Goal: Find specific page/section: Find specific page/section

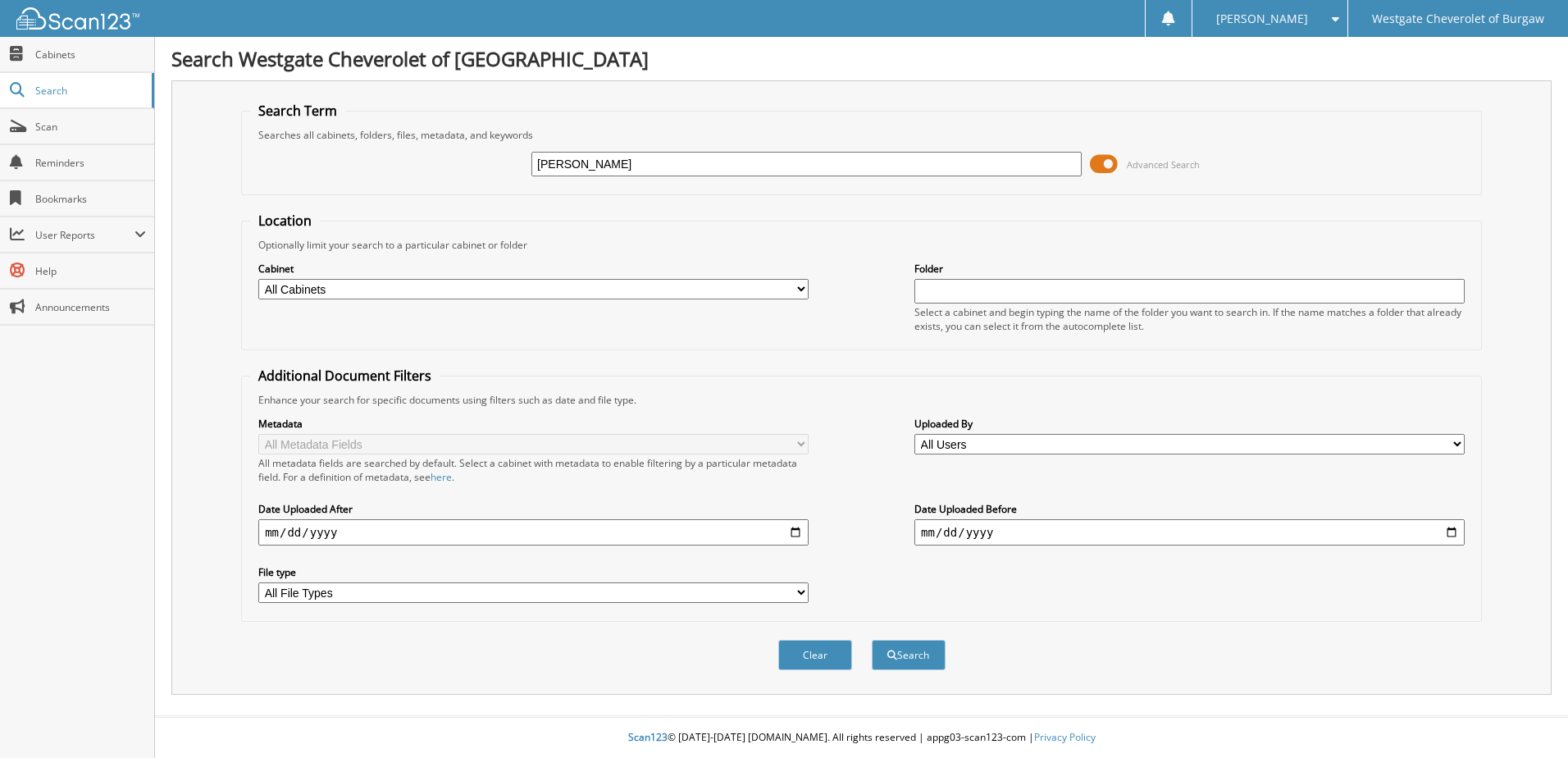
type input "[PERSON_NAME]"
click at [871, 640] on button "Search" at bounding box center [908, 655] width 74 height 30
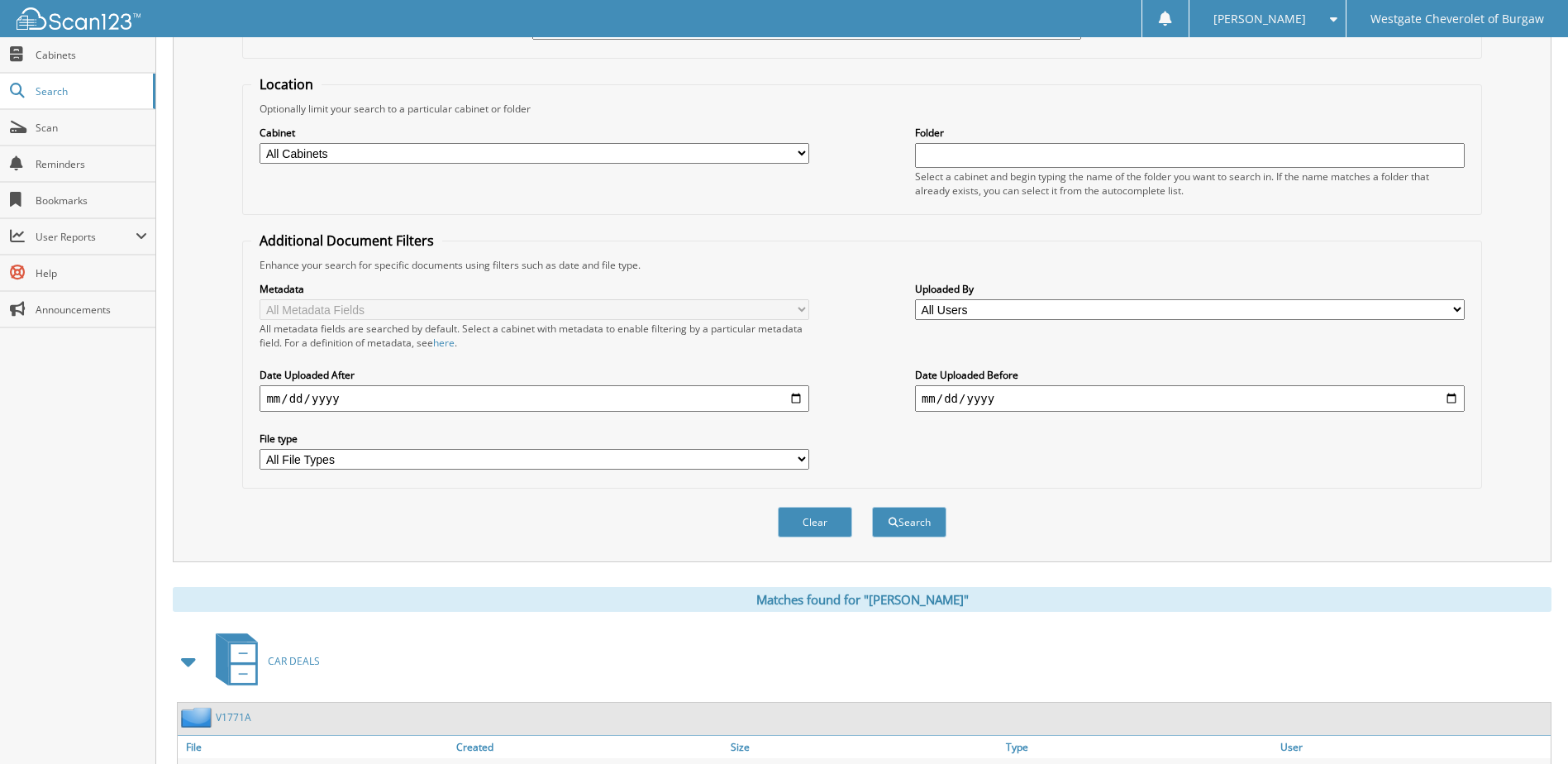
scroll to position [252, 0]
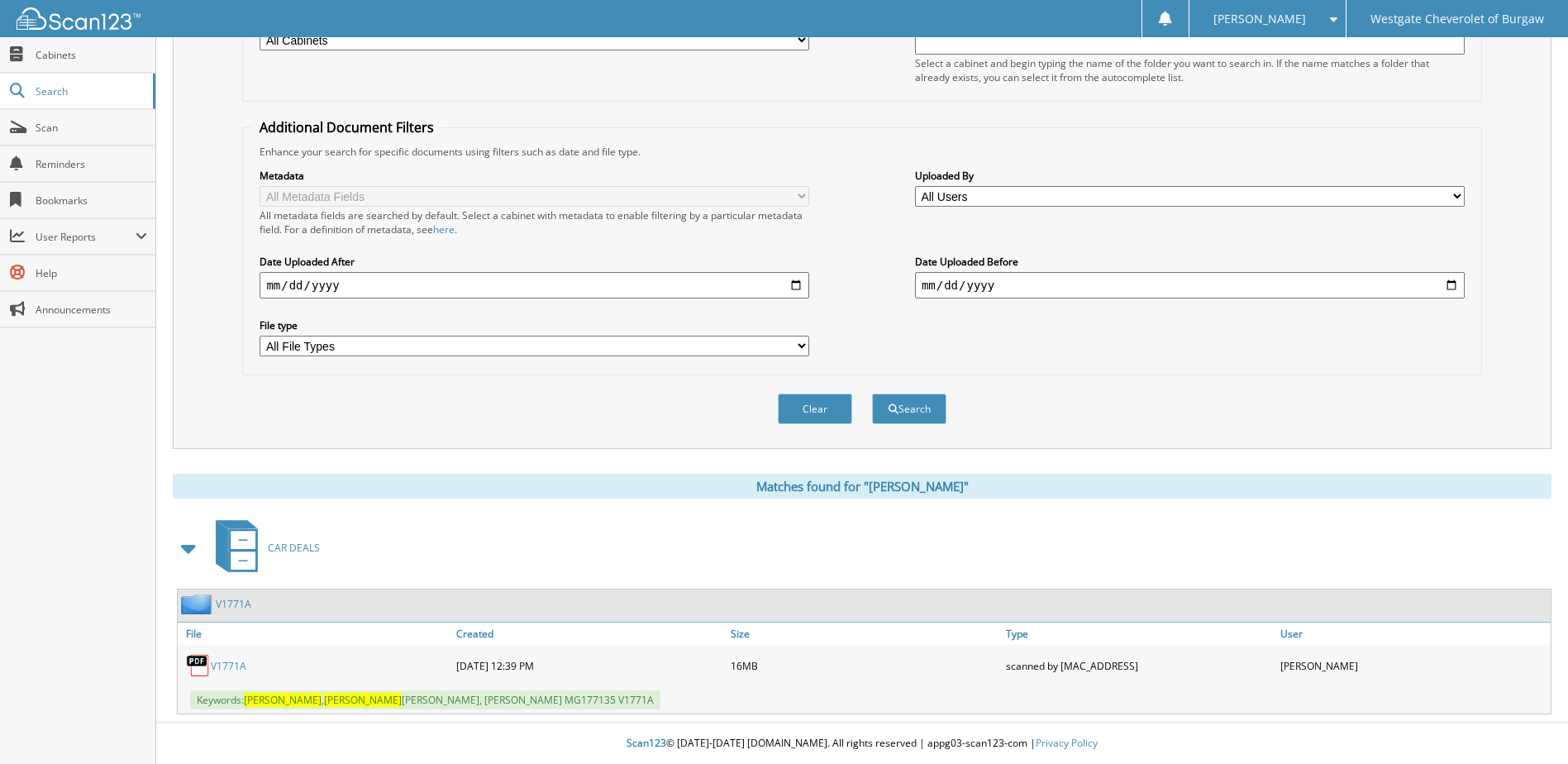
click at [229, 664] on link "V1771A" at bounding box center [228, 665] width 35 height 14
click at [223, 659] on link "V1771A" at bounding box center [228, 665] width 35 height 14
click at [1099, 14] on div "[PERSON_NAME] Settings Logout Westgate Cheverolet of [GEOGRAPHIC_DATA]" at bounding box center [784, 18] width 1568 height 37
